Goal: Find specific page/section: Find specific page/section

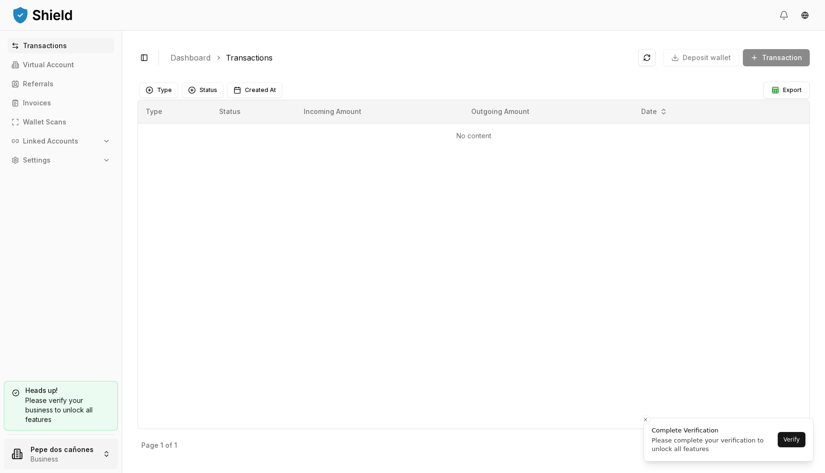
click at [68, 453] on html "Transactions Virtual Account Referrals Invoices Wallet Scans Linked Accounts Se…" at bounding box center [412, 236] width 825 height 473
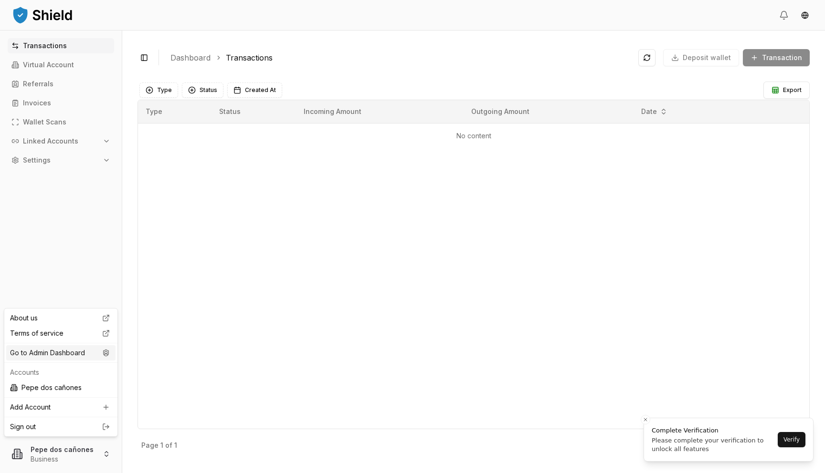
click at [65, 354] on div "Go to Admin Dashboard" at bounding box center [60, 352] width 109 height 15
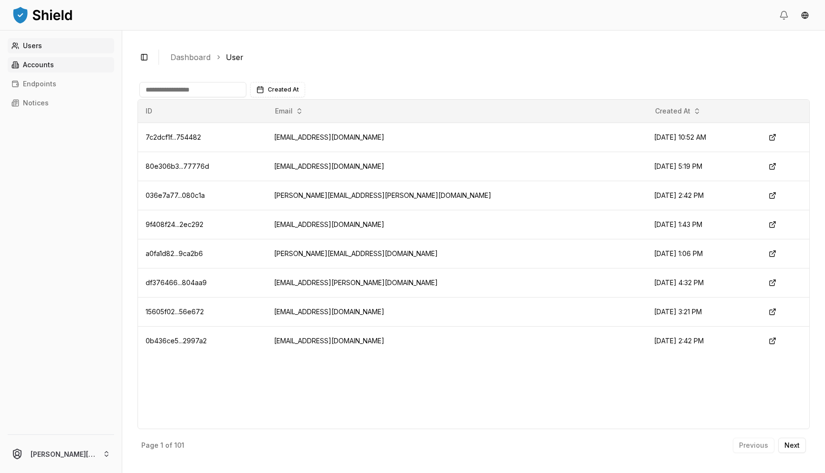
click at [58, 66] on link "Accounts" at bounding box center [61, 64] width 106 height 15
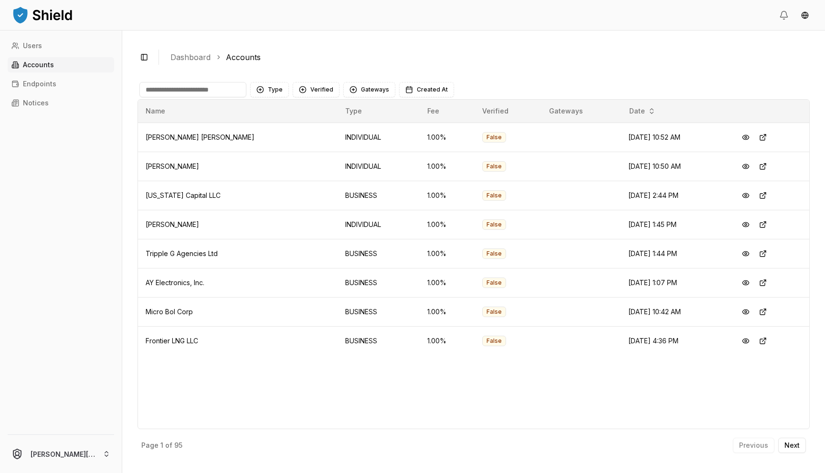
click at [209, 99] on div "Name Type Fee Verified Gateways Date Alberto David Boal Santos INDIVIDUAL 1.00 …" at bounding box center [473, 264] width 672 height 330
click at [201, 94] on input at bounding box center [192, 89] width 107 height 15
paste input "**********"
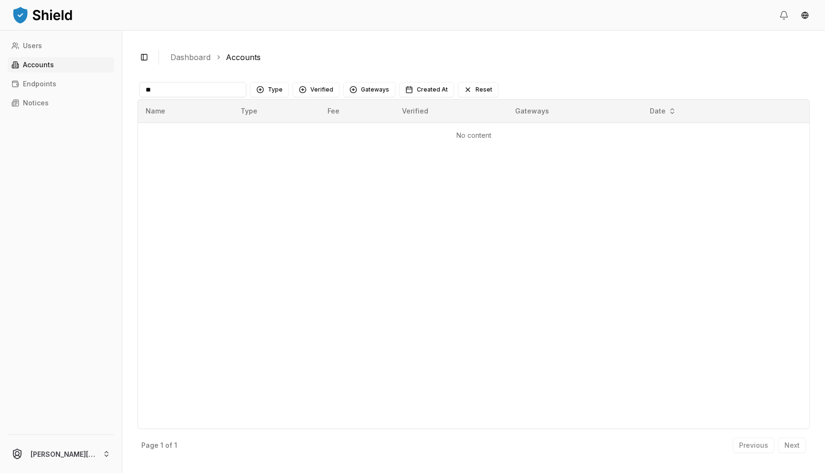
type input "*"
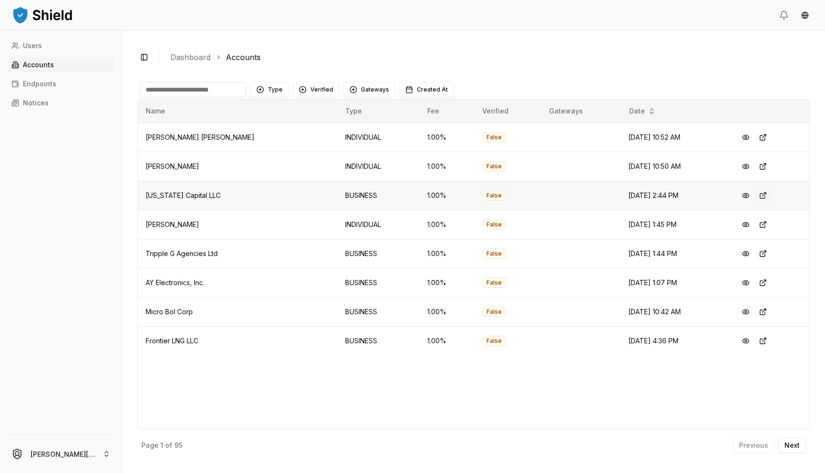
click at [763, 193] on button at bounding box center [762, 195] width 17 height 17
click at [302, 86] on button "Verified" at bounding box center [316, 89] width 47 height 15
click at [321, 144] on span "NOT VERIFIED" at bounding box center [331, 144] width 45 height 10
click at [273, 80] on main "Type Verified 1 NOT VERIFIED Gateways Created At Reset Name Type Fee Verified G…" at bounding box center [473, 267] width 672 height 382
click at [273, 88] on button "Type" at bounding box center [269, 89] width 39 height 15
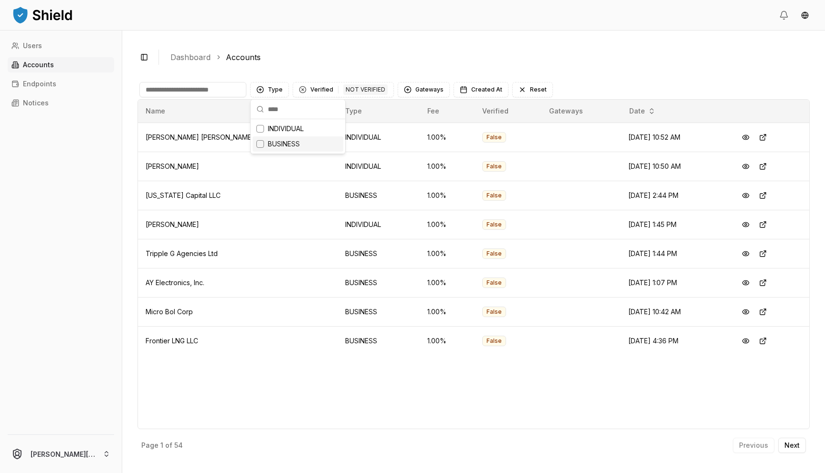
click at [306, 140] on div "BUSINESS" at bounding box center [297, 143] width 91 height 15
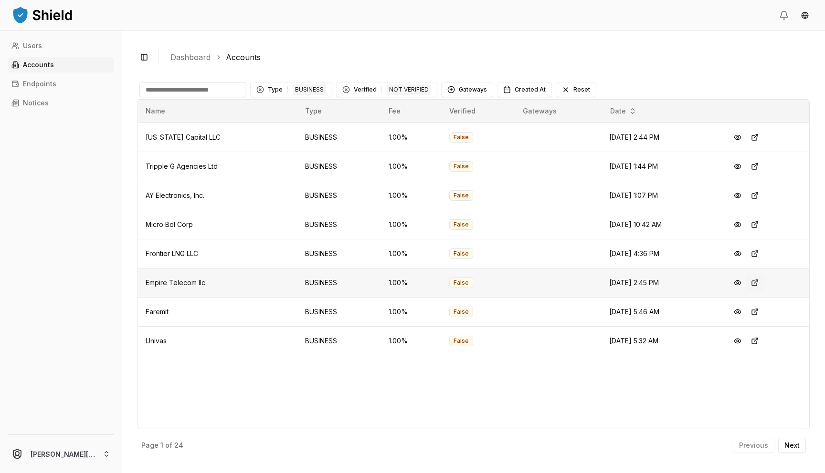
click at [762, 283] on button at bounding box center [754, 282] width 17 height 17
